Goal: Task Accomplishment & Management: Complete application form

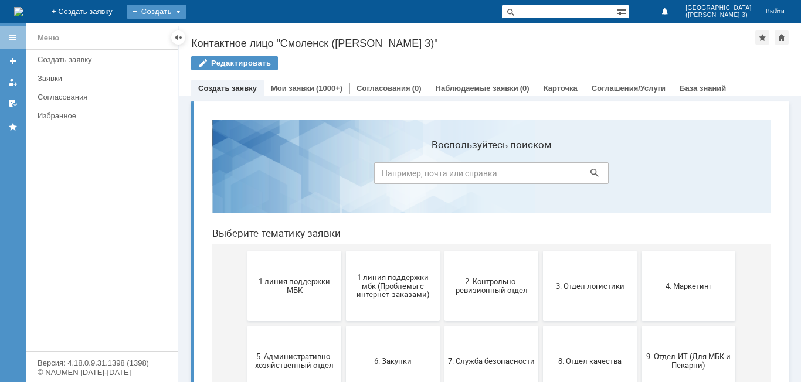
click at [186, 16] on div "Создать" at bounding box center [157, 12] width 60 height 14
click at [218, 30] on link "Заявка" at bounding box center [173, 35] width 89 height 14
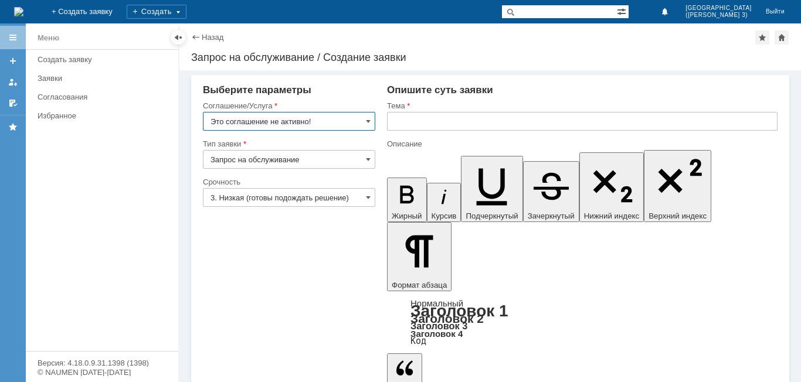
click at [335, 114] on input "Это соглашение не активно!" at bounding box center [289, 121] width 172 height 19
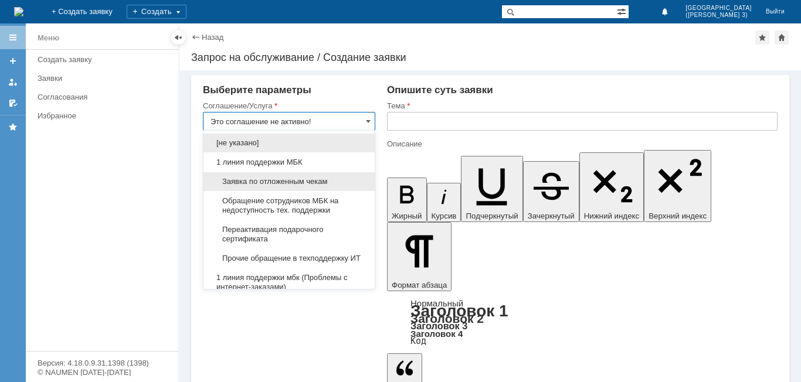
click at [312, 191] on div "Заявка по отложенным чекам" at bounding box center [288, 181] width 171 height 19
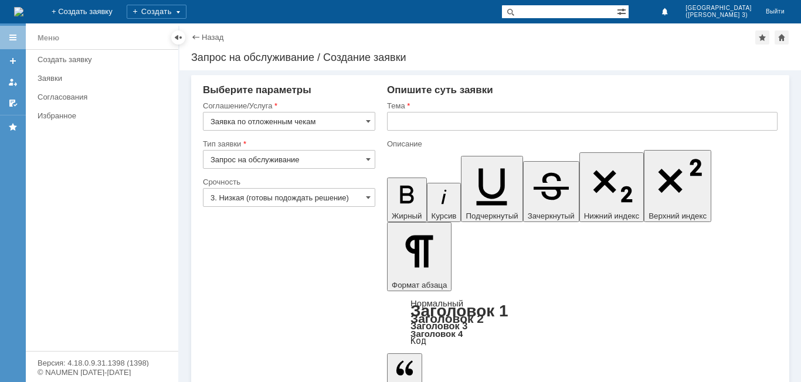
type input "Заявка по отложенным чекам"
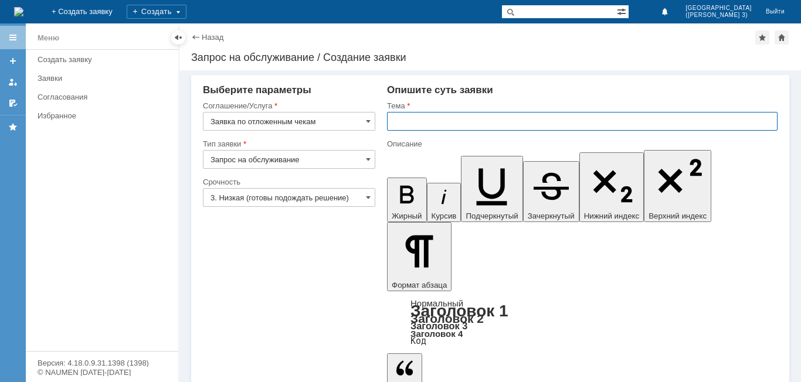
click at [453, 129] on input "text" at bounding box center [582, 121] width 390 height 19
type input "Добрый вечер, удалите пожалуйста отложенные чеки за 03.09"
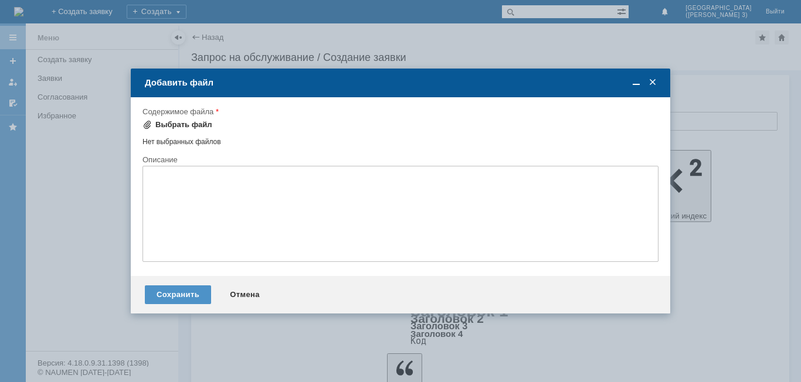
click at [181, 124] on div "Выбрать файл" at bounding box center [183, 124] width 57 height 9
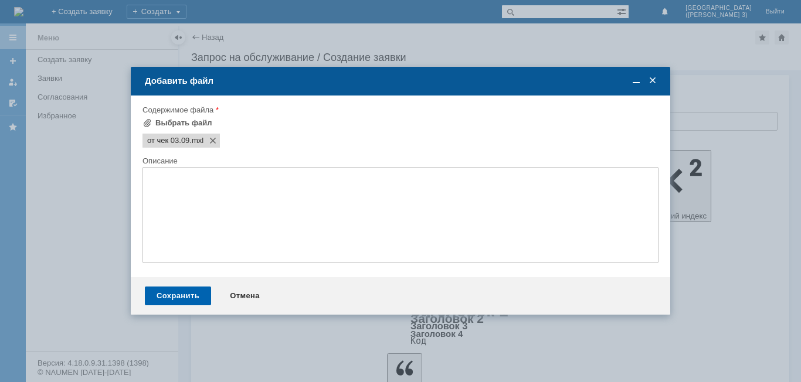
click at [174, 293] on div "Сохранить" at bounding box center [178, 296] width 66 height 19
